Goal: Browse casually

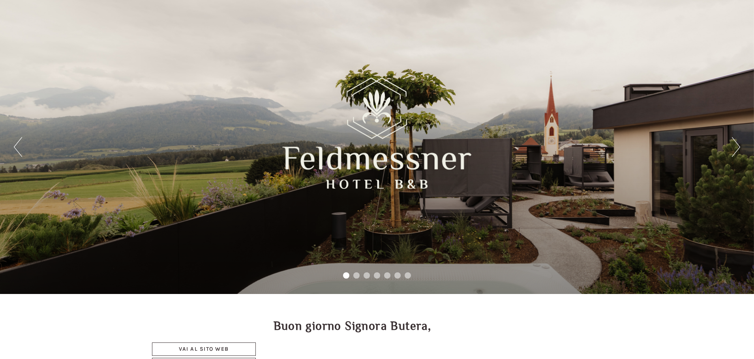
click at [733, 150] on button "Next" at bounding box center [736, 147] width 8 height 20
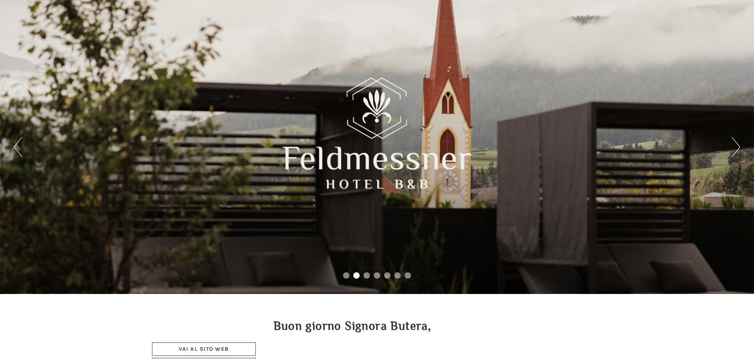
click at [733, 150] on button "Next" at bounding box center [736, 147] width 8 height 20
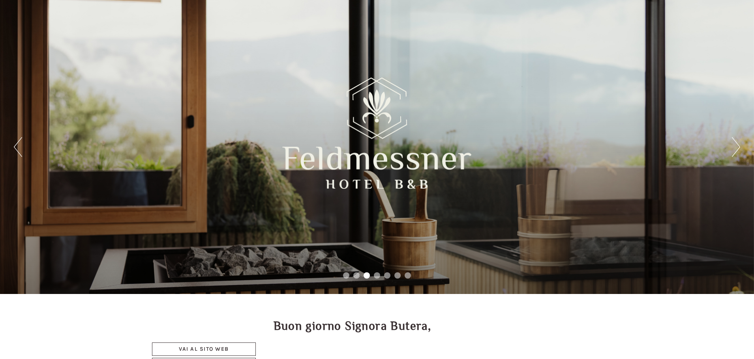
click at [733, 150] on button "Next" at bounding box center [736, 147] width 8 height 20
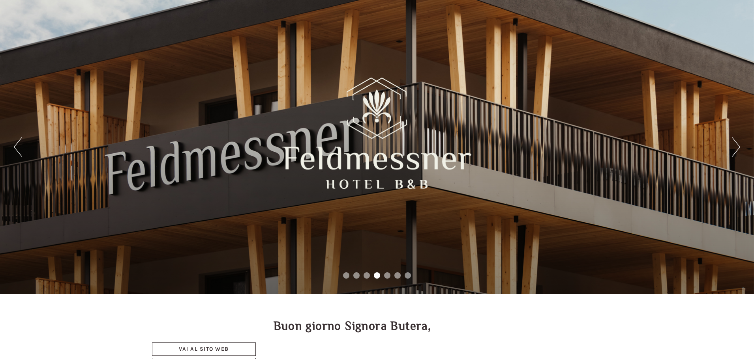
click at [730, 147] on div "Previous Next 1 2 3 4 5 6 7" at bounding box center [377, 147] width 754 height 294
click at [734, 149] on button "Next" at bounding box center [736, 147] width 8 height 20
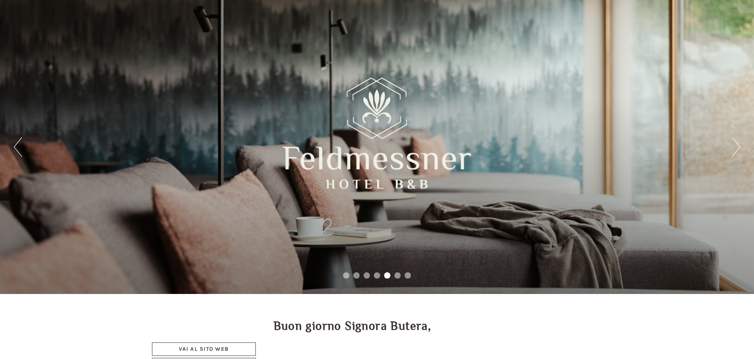
click at [734, 149] on button "Next" at bounding box center [736, 147] width 8 height 20
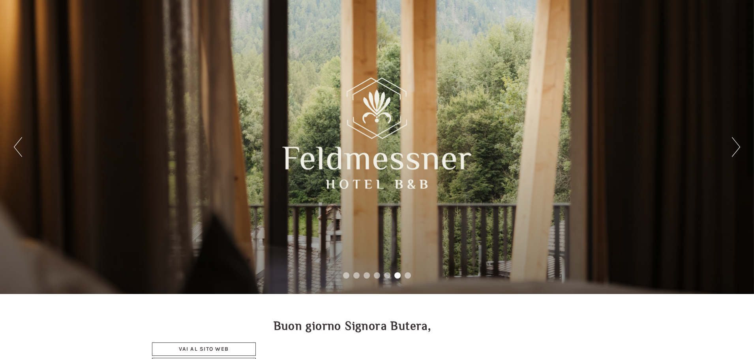
click at [734, 149] on button "Next" at bounding box center [736, 147] width 8 height 20
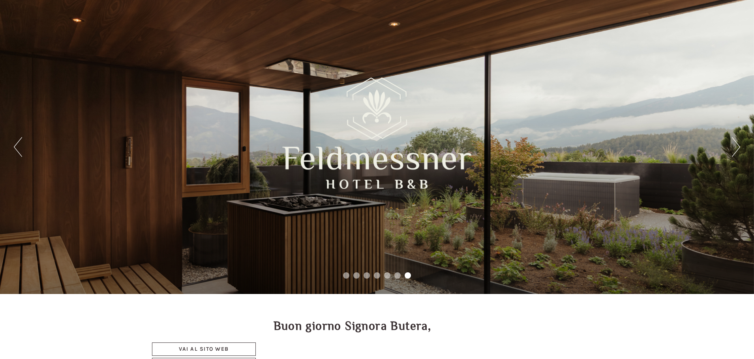
click at [734, 149] on button "Next" at bounding box center [736, 147] width 8 height 20
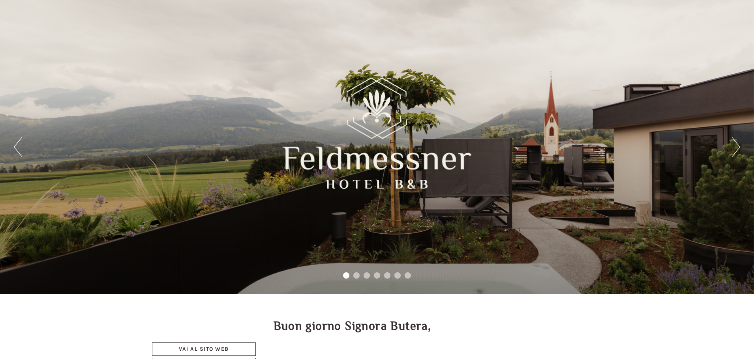
click at [734, 149] on button "Next" at bounding box center [736, 147] width 8 height 20
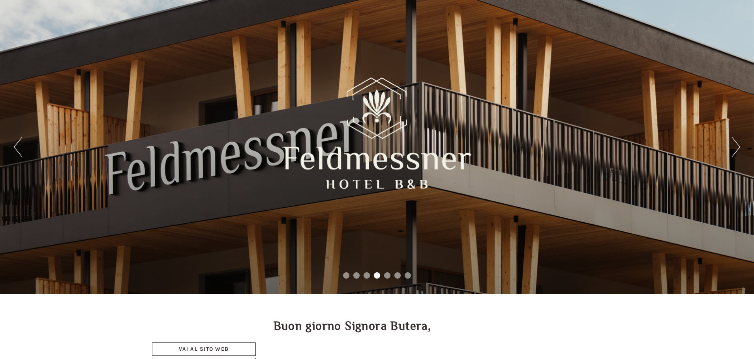
click at [380, 185] on div at bounding box center [377, 133] width 189 height 130
click at [733, 153] on button "Next" at bounding box center [736, 147] width 8 height 20
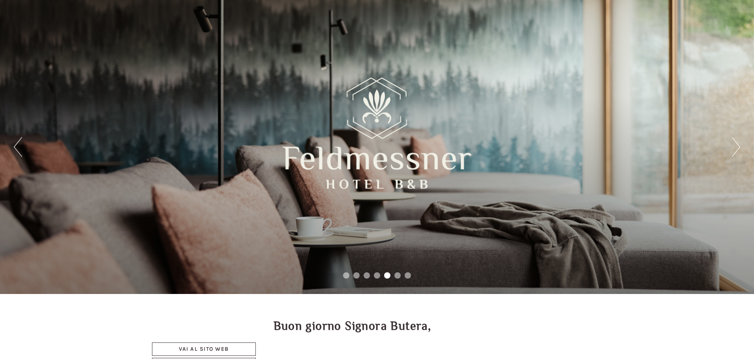
click at [733, 153] on button "Next" at bounding box center [736, 147] width 8 height 20
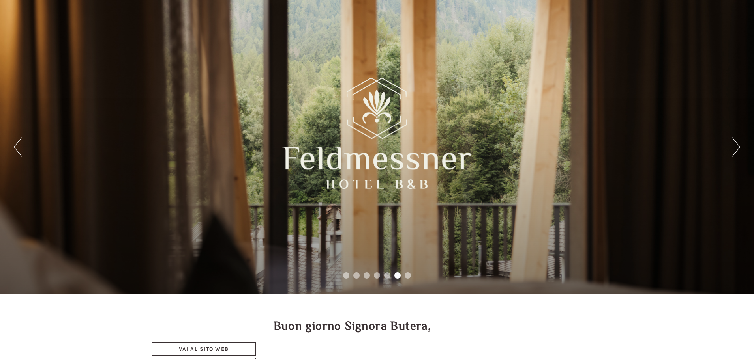
click at [733, 153] on button "Next" at bounding box center [736, 147] width 8 height 20
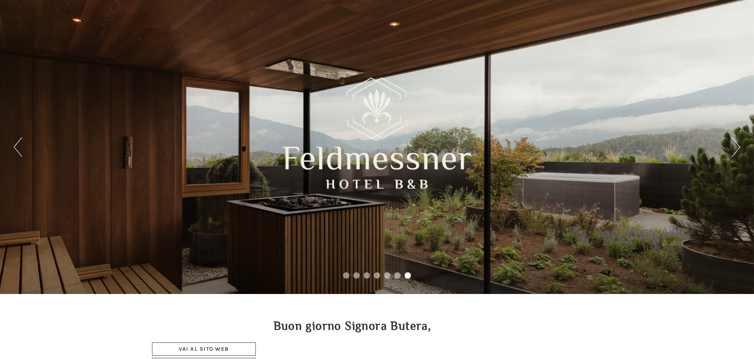
click at [735, 137] on div "Previous Next 1 2 3 4 5 6 7" at bounding box center [377, 147] width 754 height 294
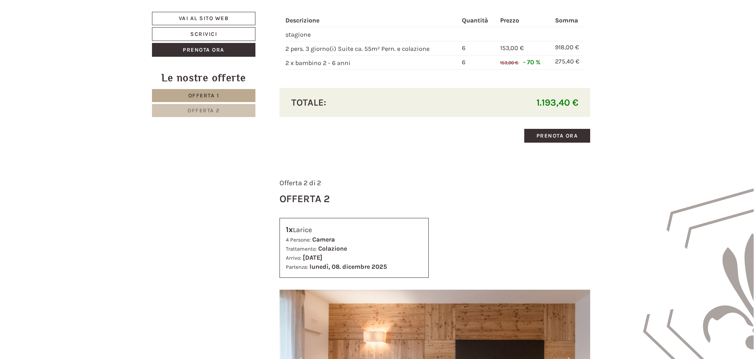
scroll to position [829, 0]
